Goal: Task Accomplishment & Management: Complete application form

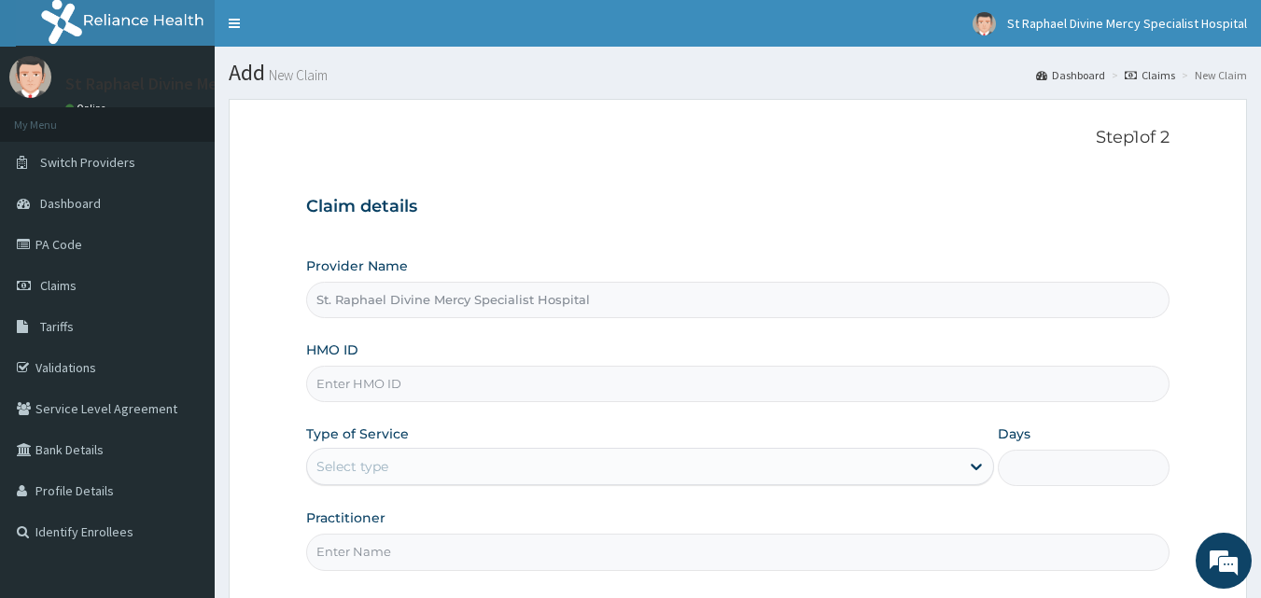
click at [587, 310] on input "St. Raphael Divine Mercy Specialist Hospital" at bounding box center [738, 300] width 864 height 36
click at [521, 379] on input "HMO ID" at bounding box center [738, 384] width 864 height 36
type input "bck/10061/b"
click at [461, 468] on div "Select type" at bounding box center [633, 467] width 652 height 30
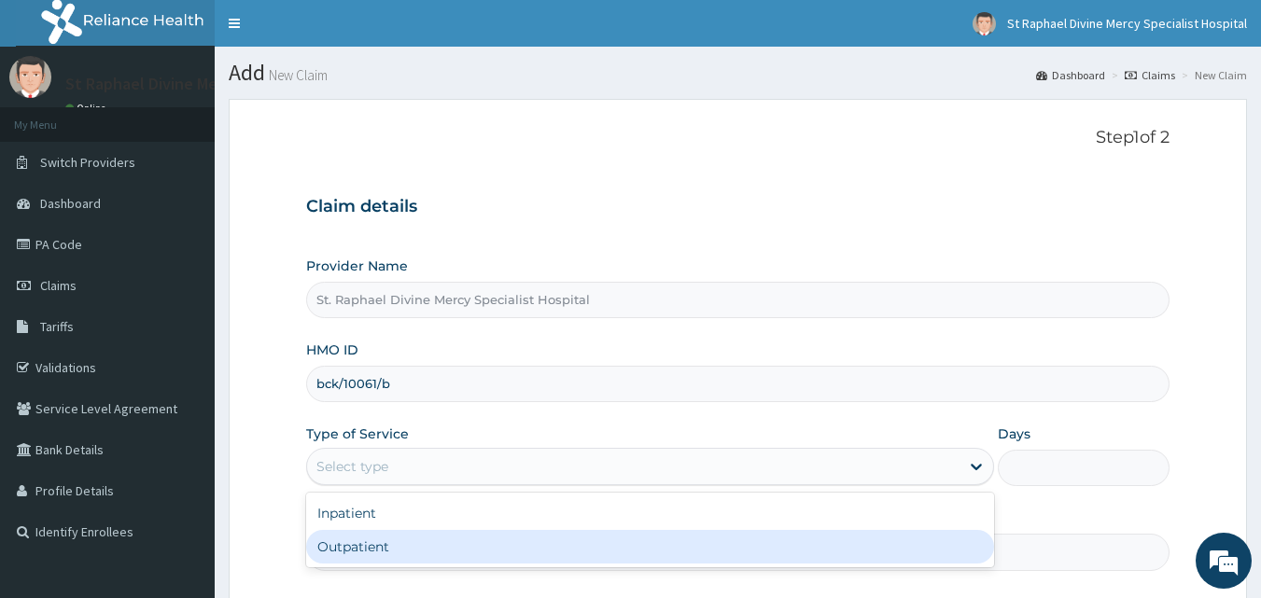
click at [397, 552] on div "Outpatient" at bounding box center [650, 547] width 688 height 34
type input "1"
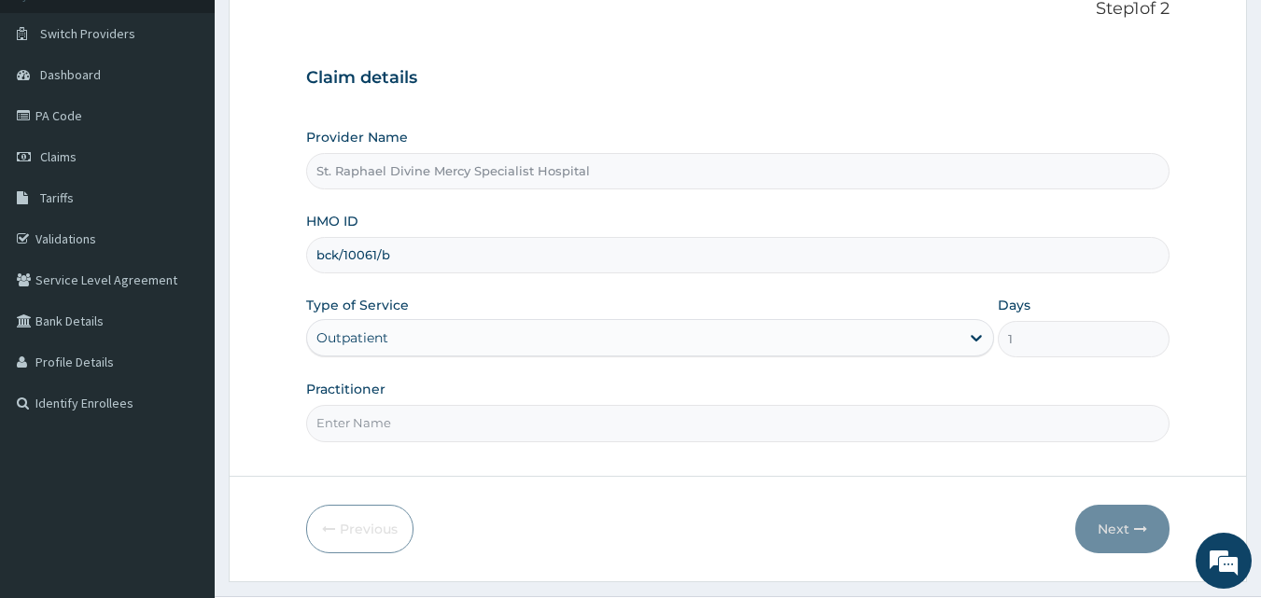
scroll to position [175, 0]
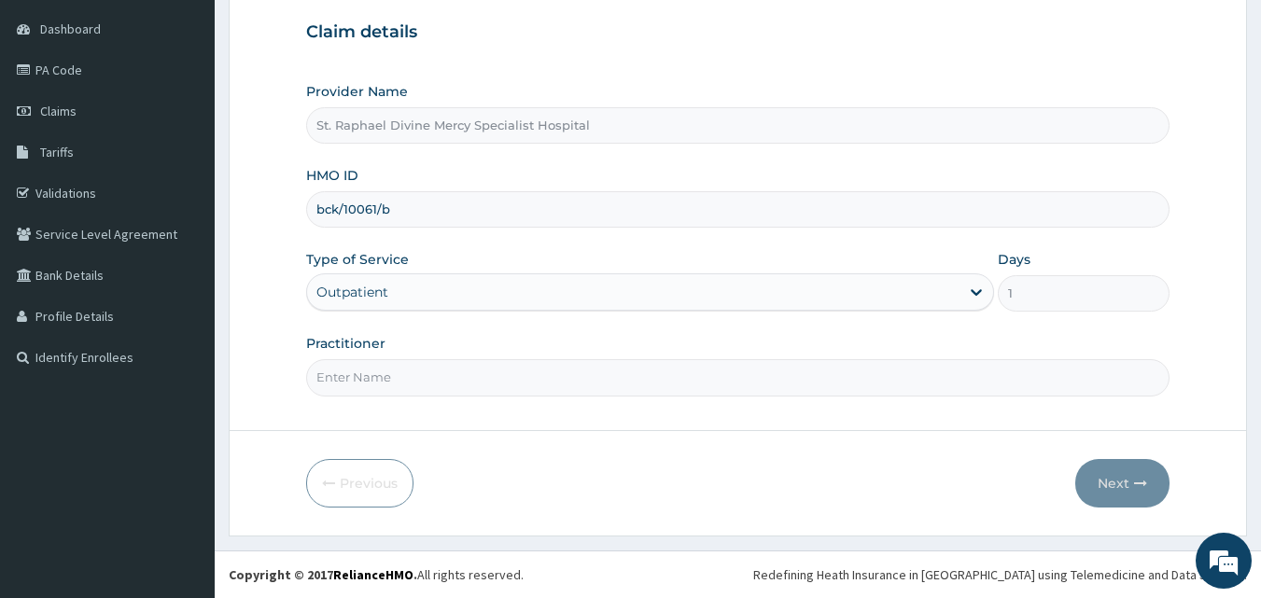
click at [448, 380] on input "Practitioner" at bounding box center [738, 377] width 864 height 36
type input "Dr. Agbenla"
click at [1111, 480] on button "Next" at bounding box center [1122, 483] width 94 height 49
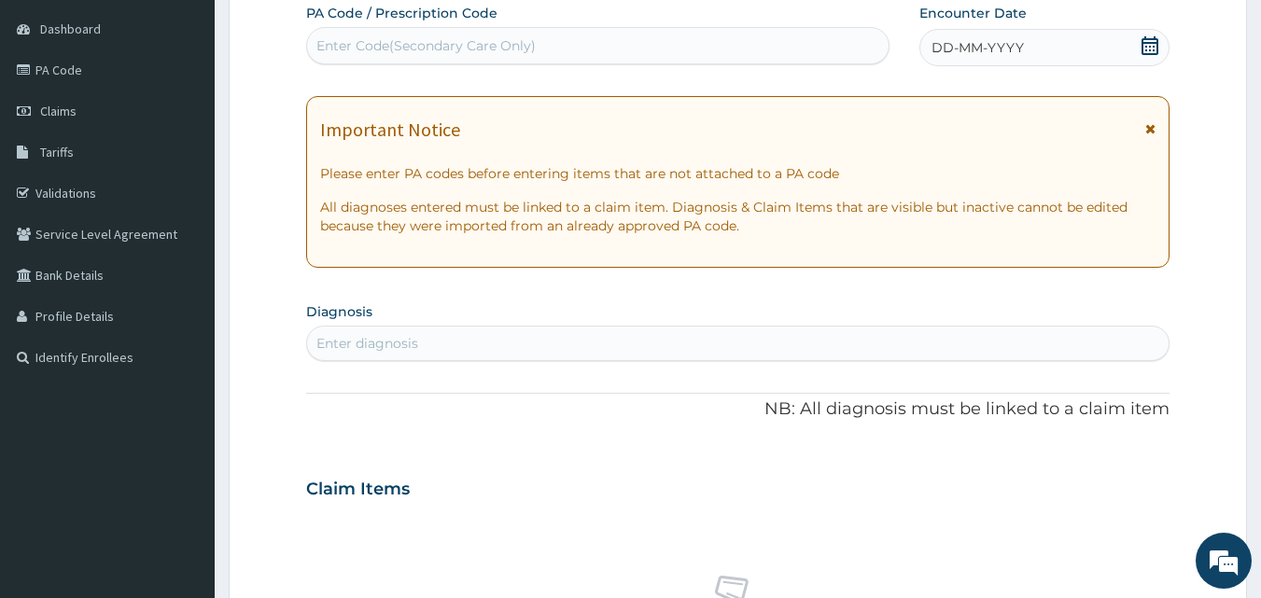
click at [382, 342] on div "Enter diagnosis" at bounding box center [367, 343] width 102 height 19
type input "c"
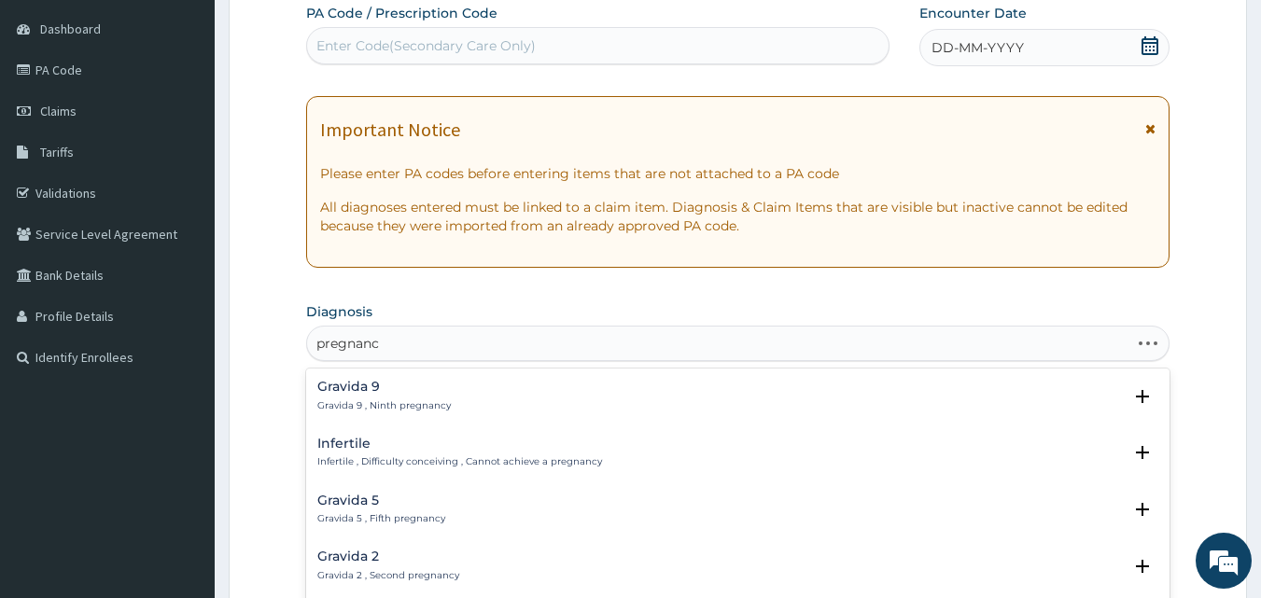
type input "pregnancy"
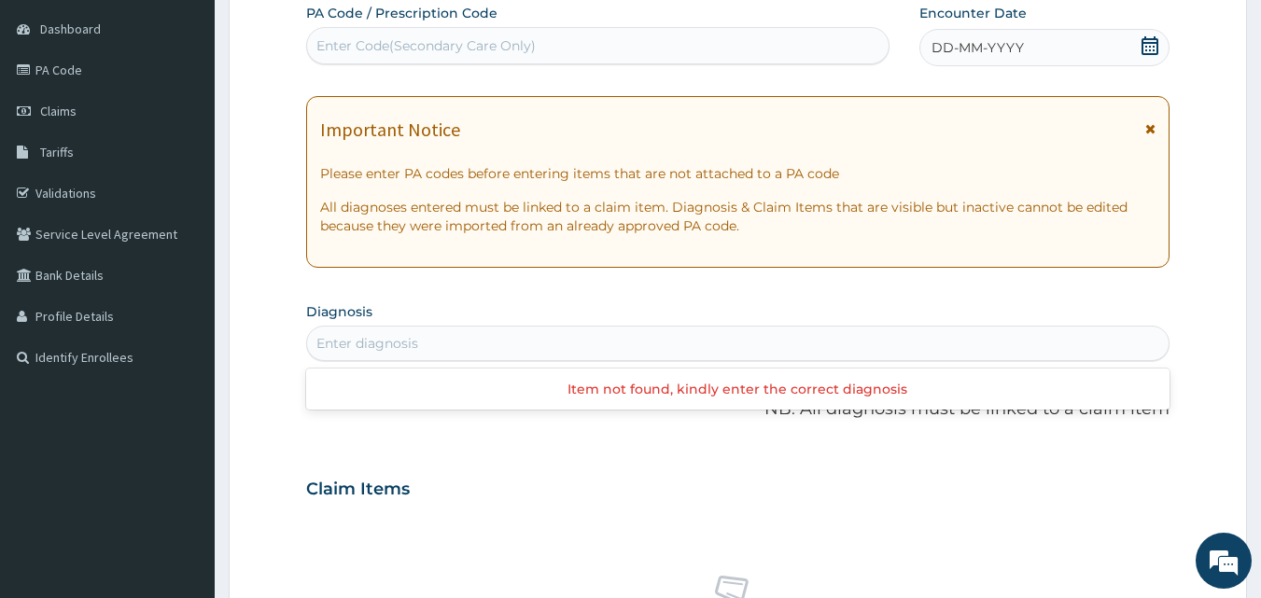
click at [444, 339] on div "Enter diagnosis" at bounding box center [738, 343] width 862 height 30
click at [443, 341] on div "Enter diagnosis" at bounding box center [738, 343] width 862 height 30
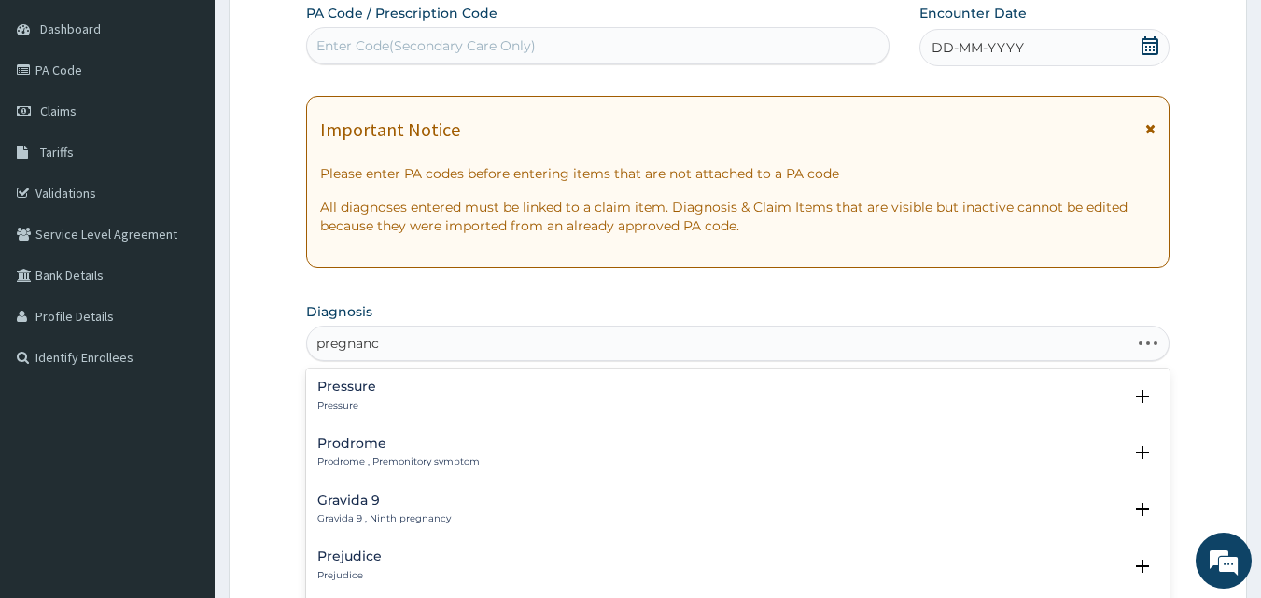
type input "pregnancy"
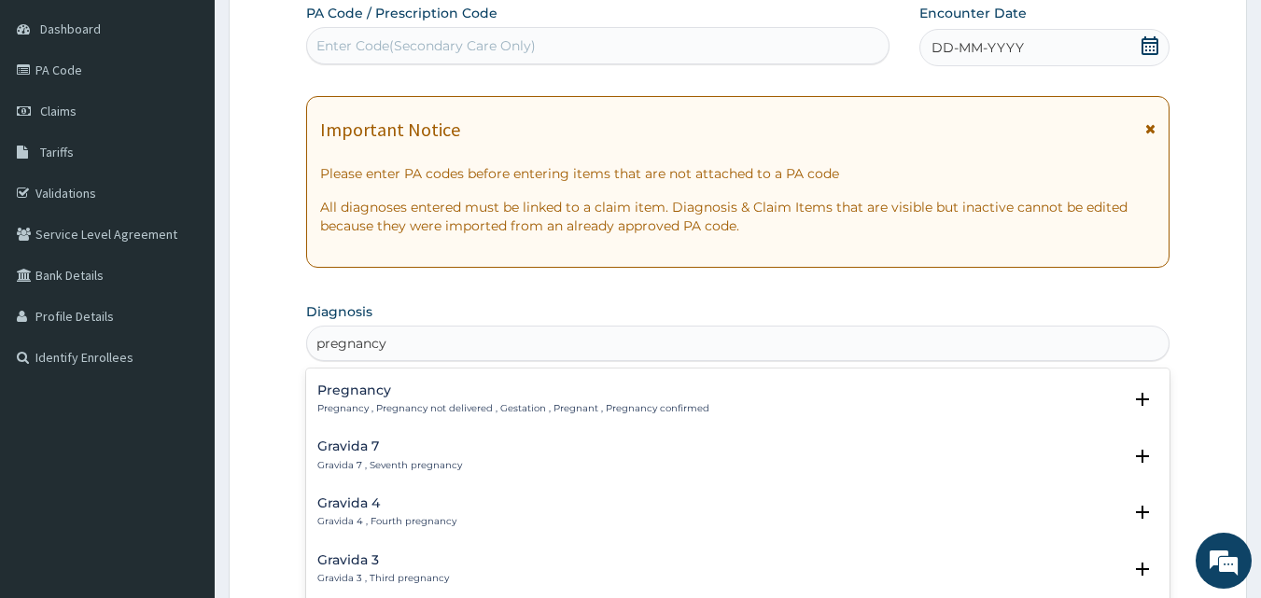
click at [416, 405] on p "Pregnancy , Pregnancy not delivered , Gestation , Pregnant , Pregnancy confirmed" at bounding box center [513, 408] width 392 height 13
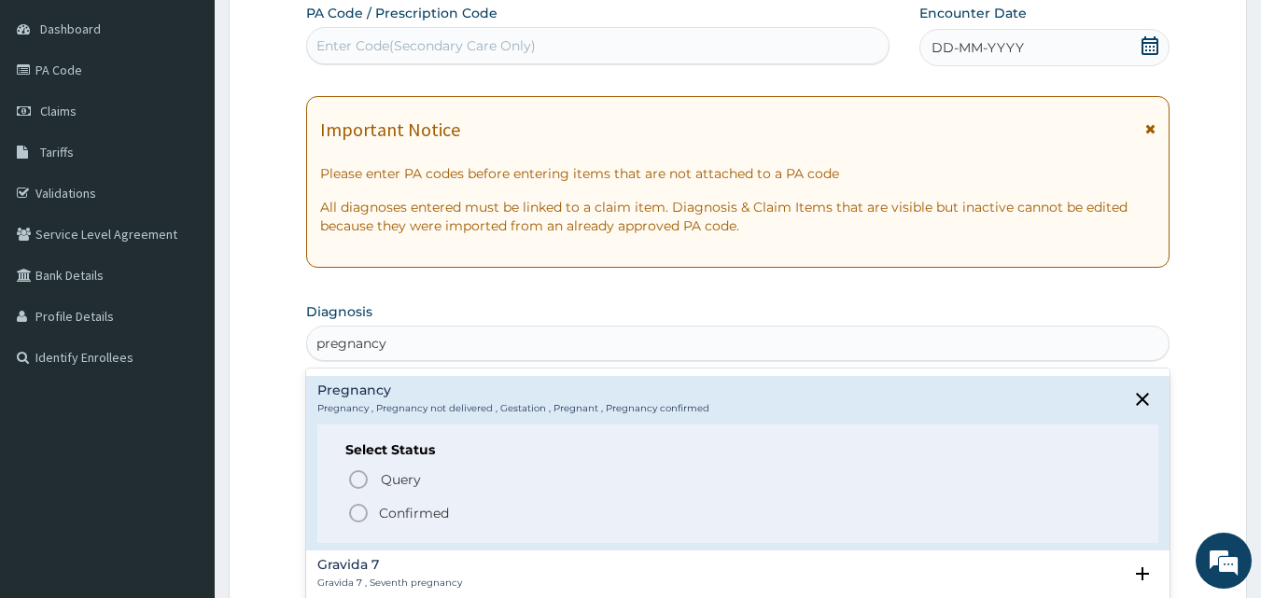
click at [364, 513] on icon "status option filled" at bounding box center [358, 513] width 22 height 22
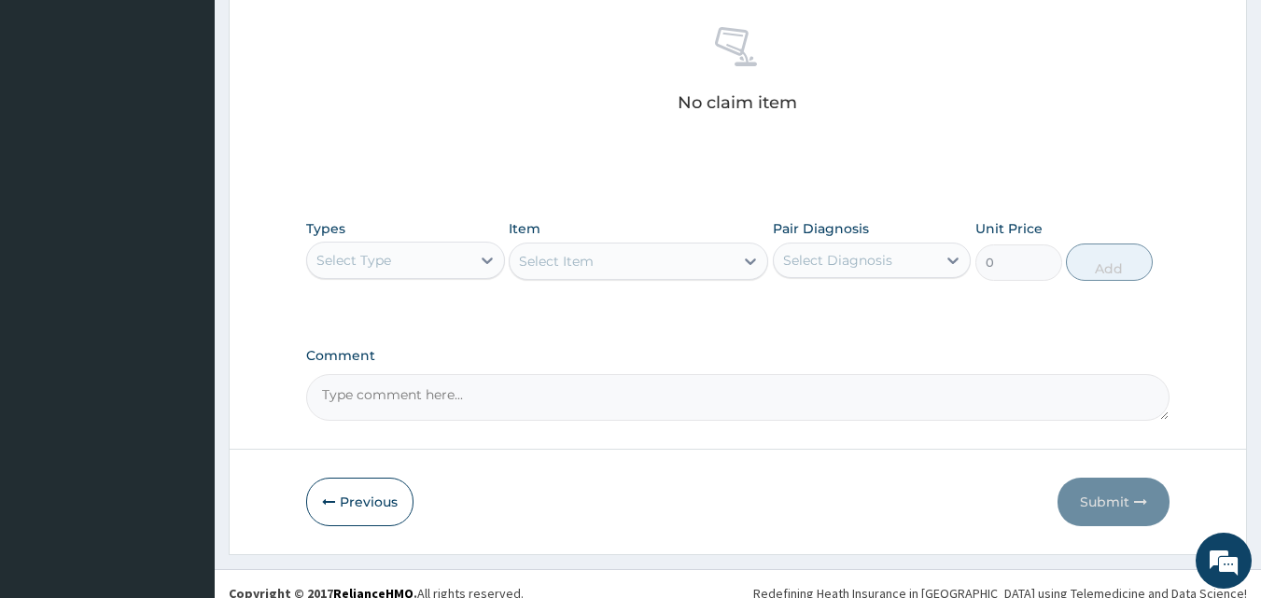
scroll to position [747, 0]
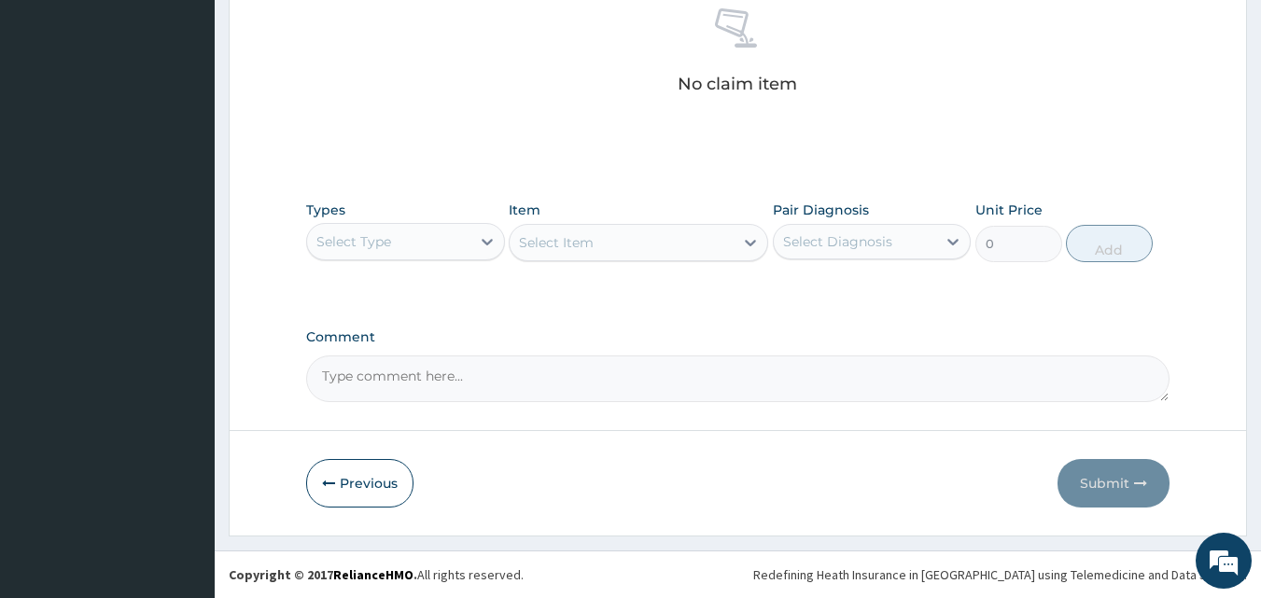
click at [403, 245] on div "Select Type" at bounding box center [388, 242] width 163 height 30
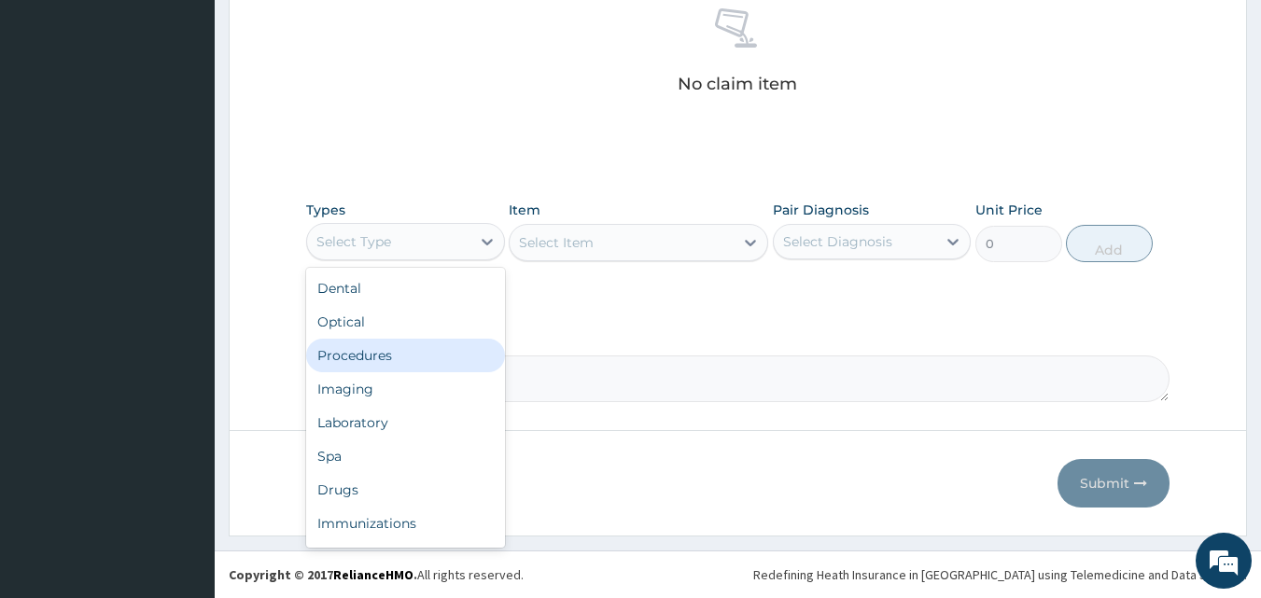
click at [378, 357] on div "Procedures" at bounding box center [405, 356] width 199 height 34
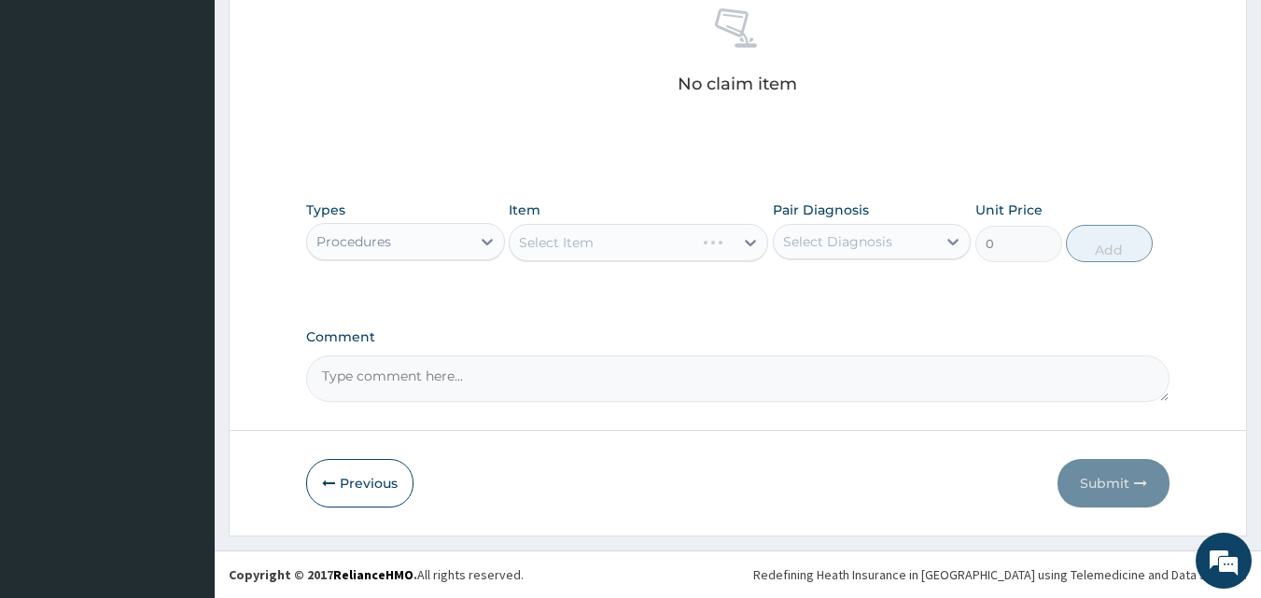
click at [567, 250] on div "Select Item" at bounding box center [638, 242] width 259 height 37
click at [571, 244] on div "Select Item" at bounding box center [638, 242] width 259 height 37
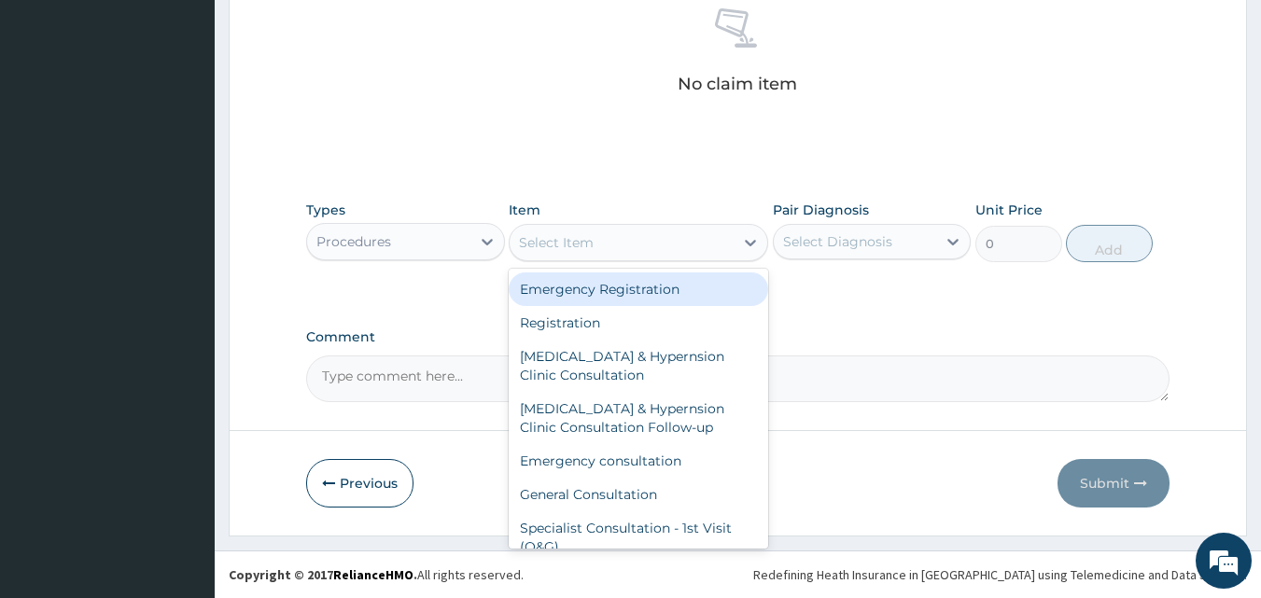
click at [580, 238] on div "Select Item" at bounding box center [556, 242] width 75 height 19
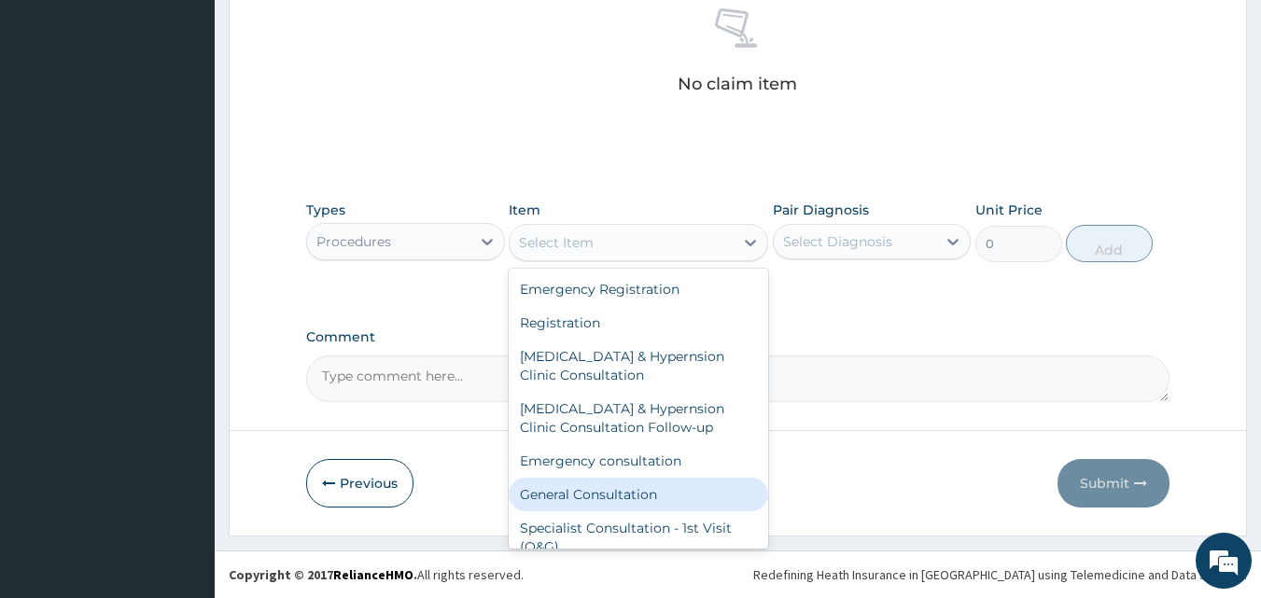
click at [584, 487] on div "General Consultation" at bounding box center [638, 495] width 259 height 34
type input "4750"
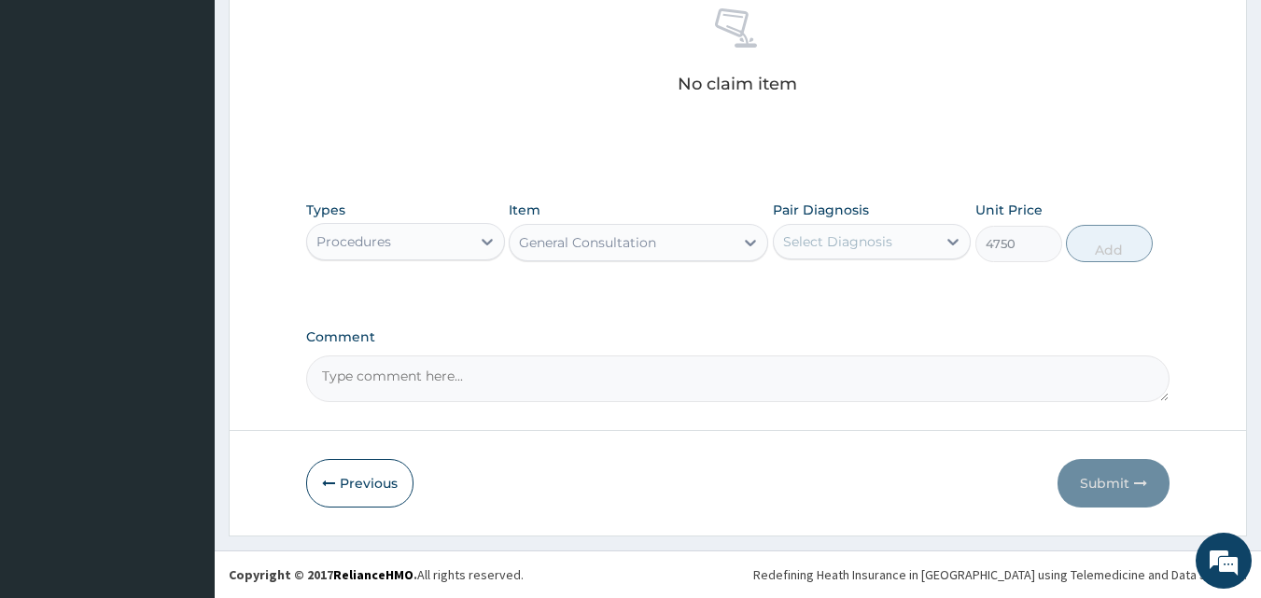
click at [833, 236] on div "Select Diagnosis" at bounding box center [837, 241] width 109 height 19
click at [825, 286] on label "Pregnancy" at bounding box center [840, 287] width 74 height 19
checkbox input "true"
click at [1120, 245] on button "Add" at bounding box center [1109, 243] width 87 height 37
type input "0"
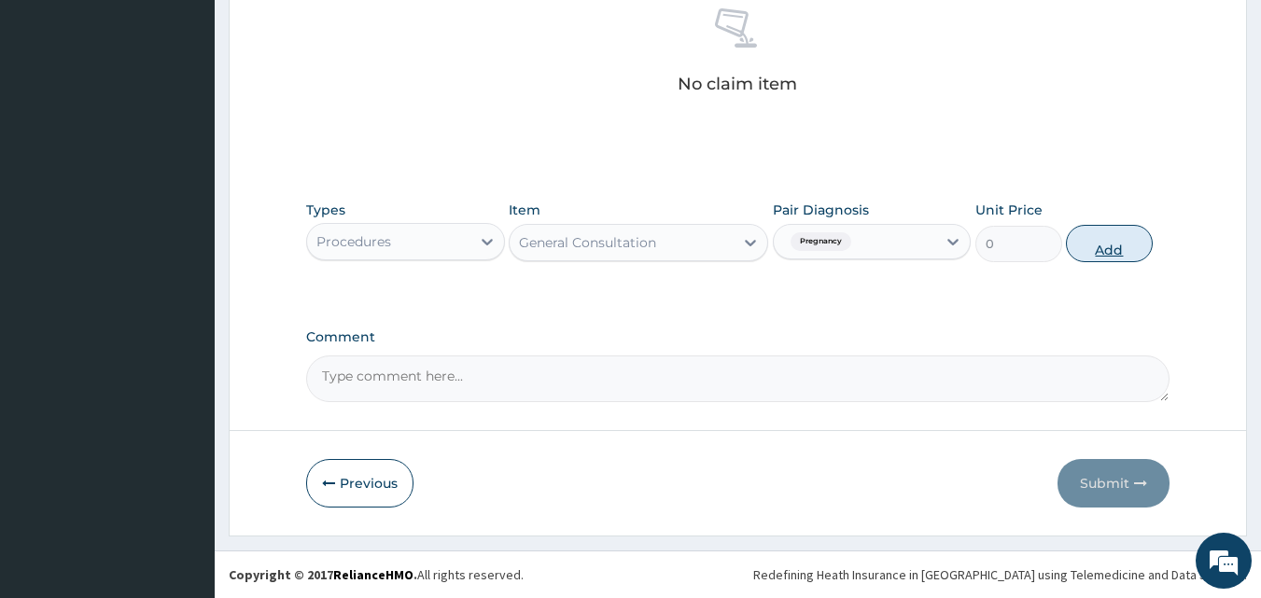
scroll to position [673, 0]
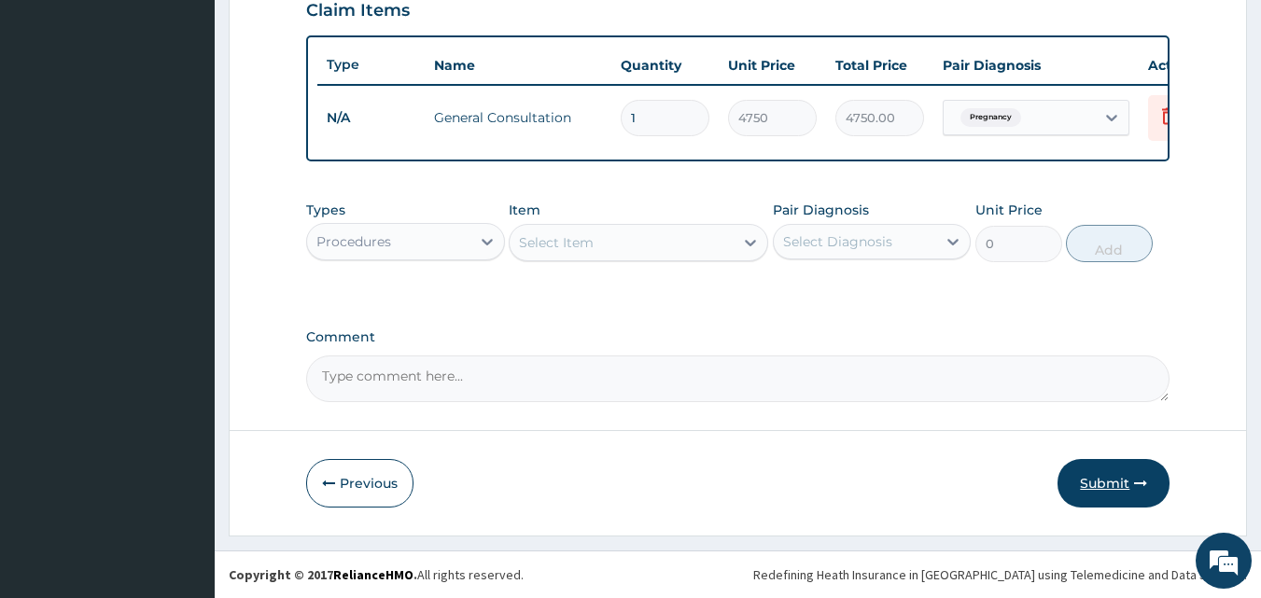
click at [1112, 482] on button "Submit" at bounding box center [1113, 483] width 112 height 49
click at [1125, 486] on button "Submit" at bounding box center [1113, 483] width 112 height 49
click at [1091, 483] on button "Submit" at bounding box center [1113, 483] width 112 height 49
click at [1089, 480] on button "Submit" at bounding box center [1113, 483] width 112 height 49
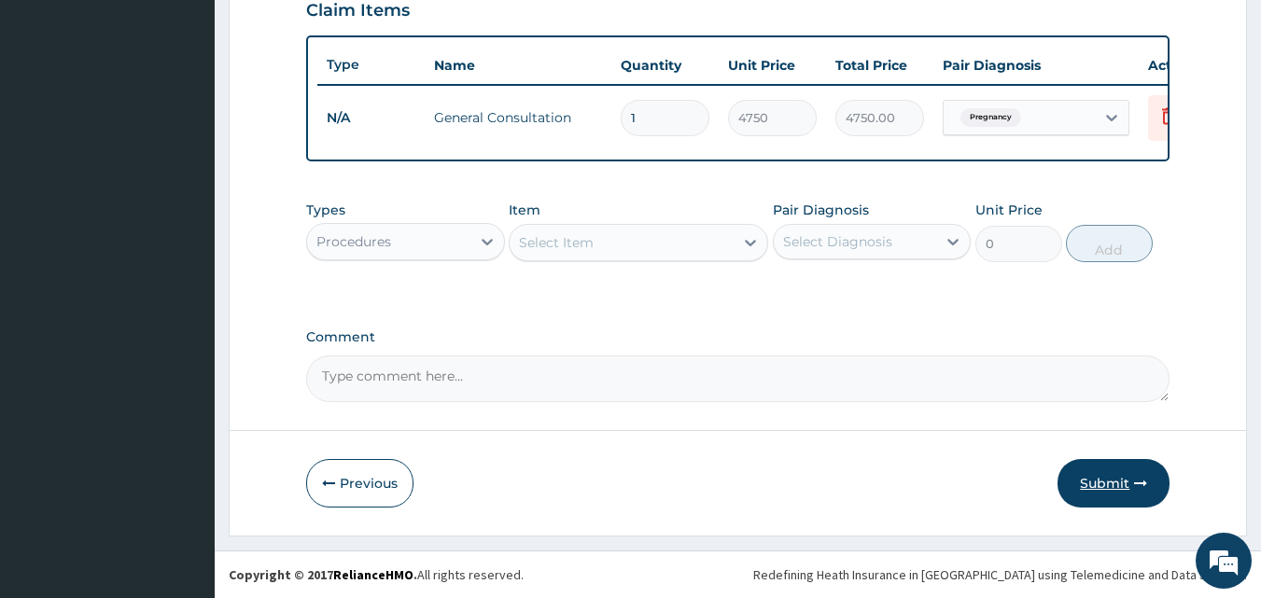
click at [1149, 478] on button "Submit" at bounding box center [1113, 483] width 112 height 49
click at [1084, 472] on button "Submit" at bounding box center [1113, 483] width 112 height 49
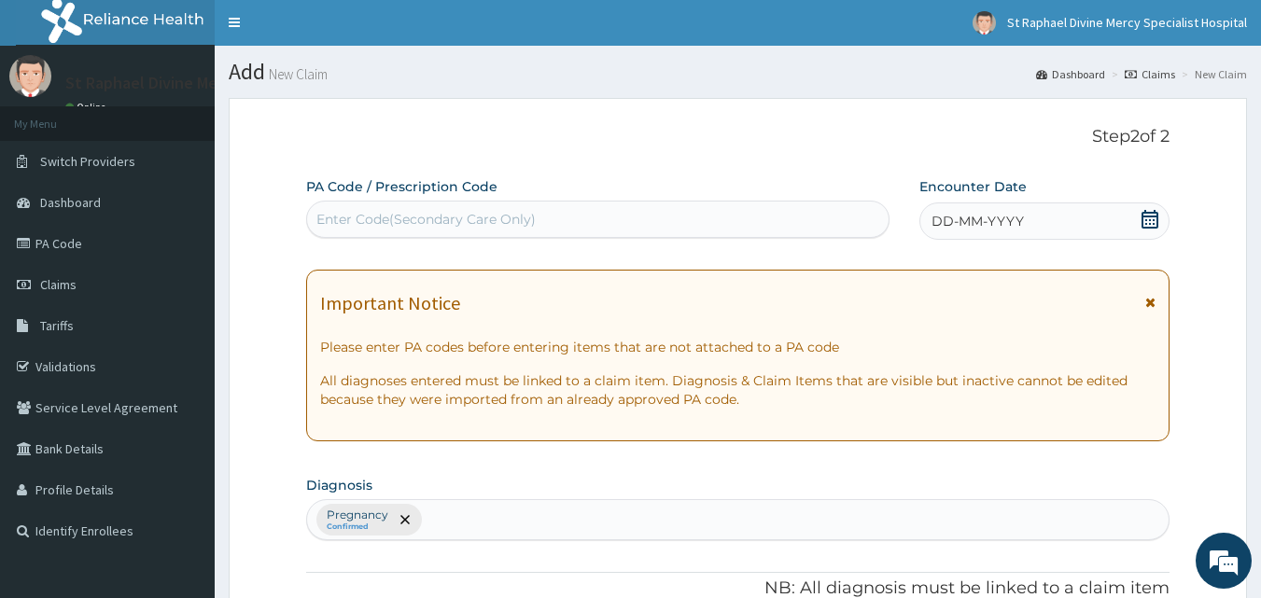
scroll to position [0, 0]
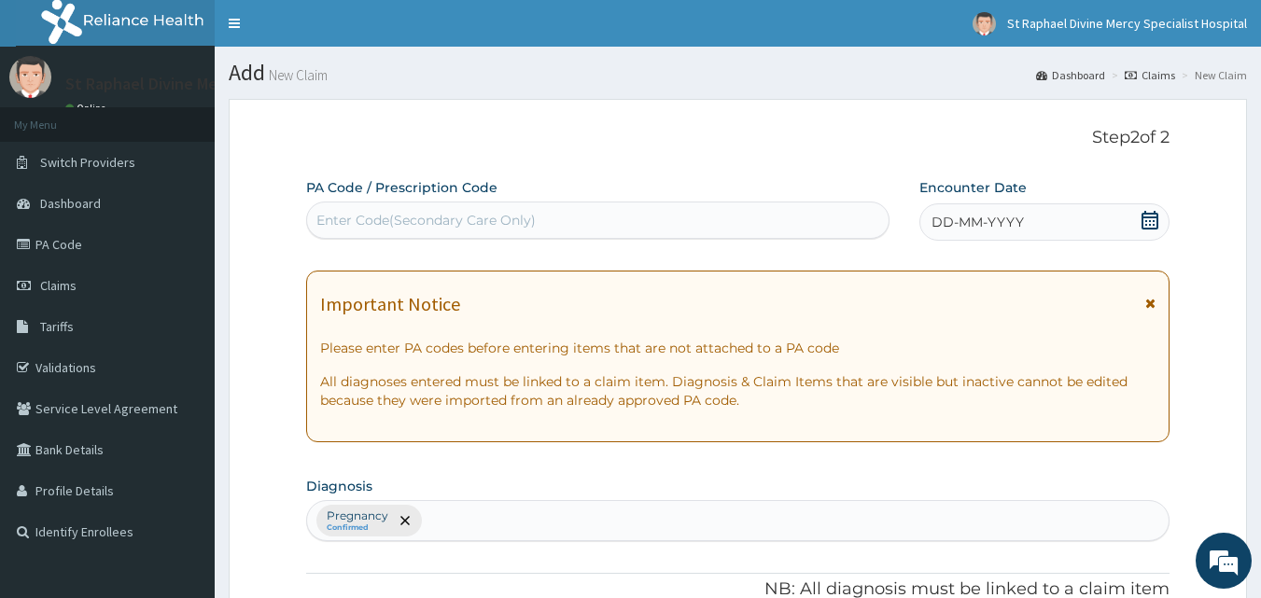
click at [1143, 218] on icon at bounding box center [1149, 220] width 17 height 19
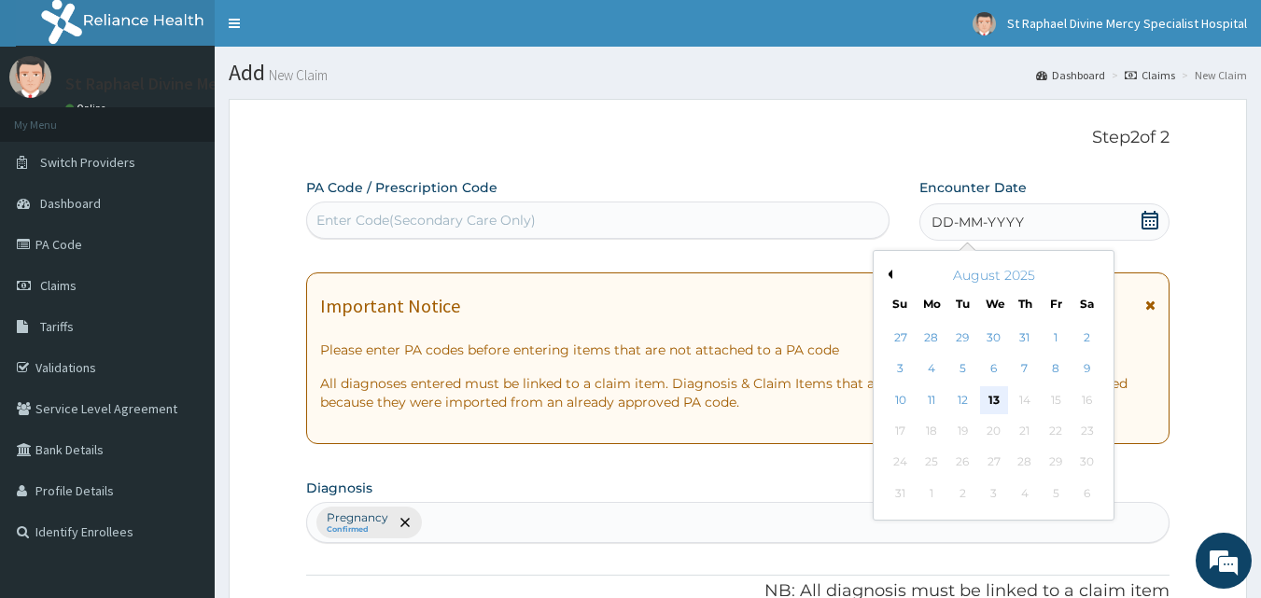
click at [991, 391] on div "13" at bounding box center [994, 400] width 28 height 28
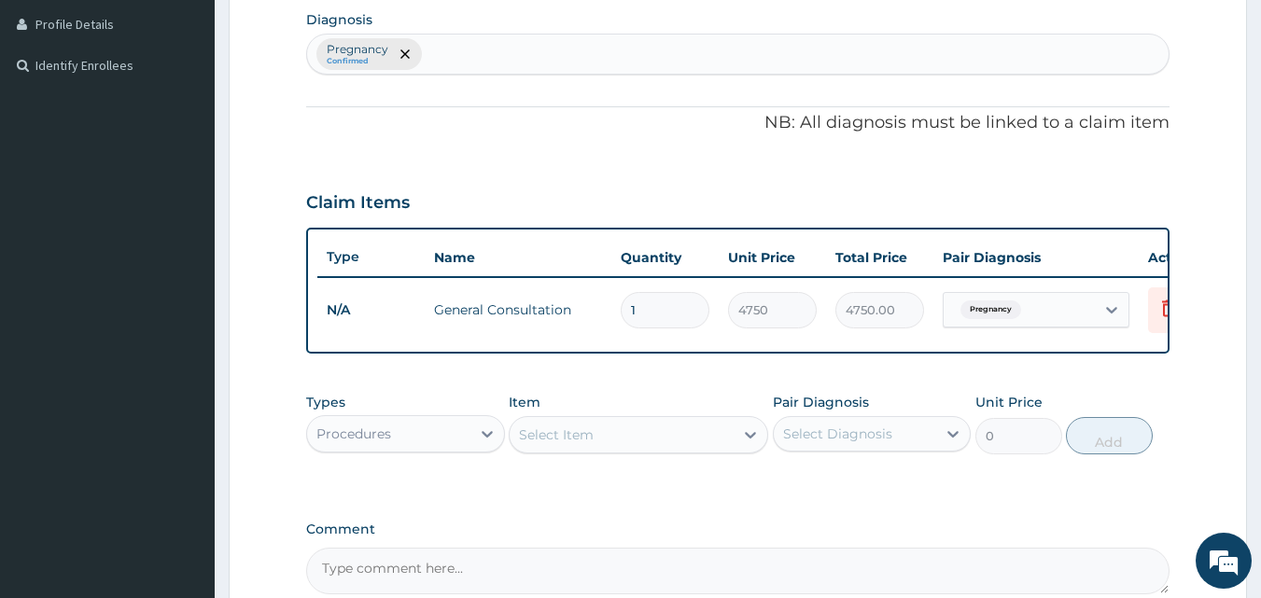
scroll to position [673, 0]
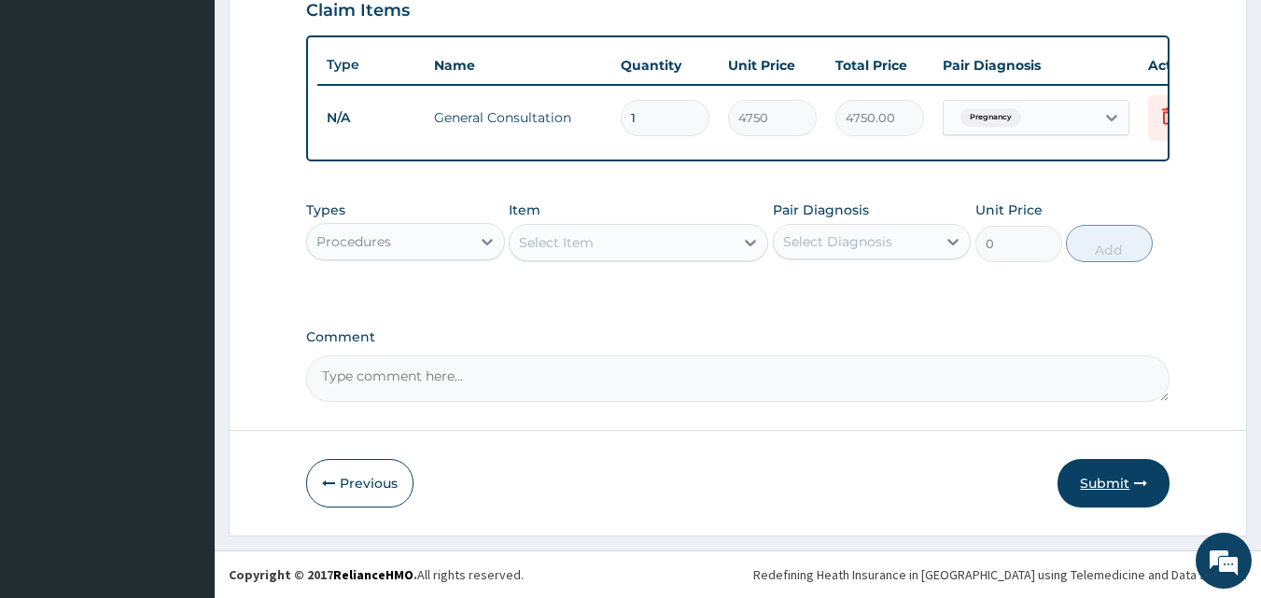
click at [1096, 475] on button "Submit" at bounding box center [1113, 483] width 112 height 49
